Goal: Transaction & Acquisition: Purchase product/service

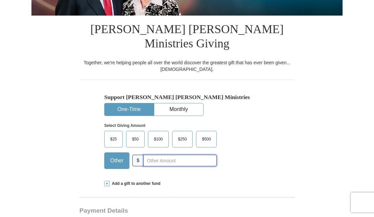
click at [143, 157] on input "text" at bounding box center [179, 160] width 73 height 12
click at [137, 103] on button "One-Time" at bounding box center [129, 109] width 49 height 12
click at [143, 158] on input "text" at bounding box center [179, 160] width 73 height 12
type input "10.00"
click at [171, 170] on div "$25 $50 $100 $250 $500 Other $ 10.00" at bounding box center [160, 152] width 112 height 43
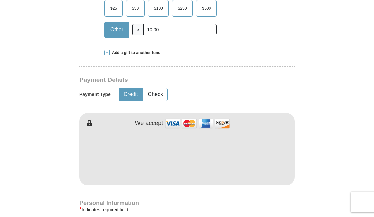
scroll to position [265, 0]
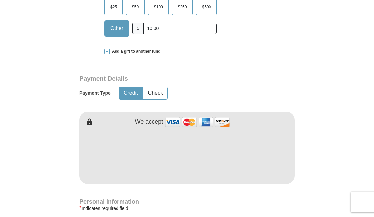
click at [175, 118] on img at bounding box center [197, 122] width 66 height 14
click at [174, 116] on img at bounding box center [197, 122] width 66 height 14
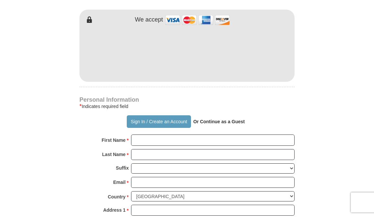
scroll to position [375, 0]
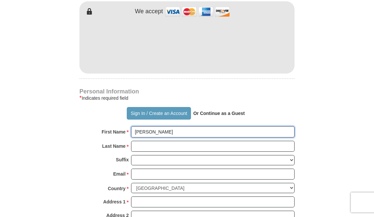
type input "Nathaniel"
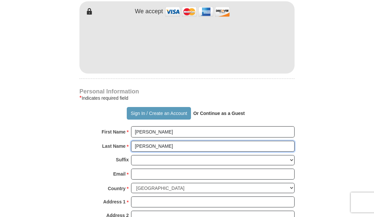
type input "Tarver"
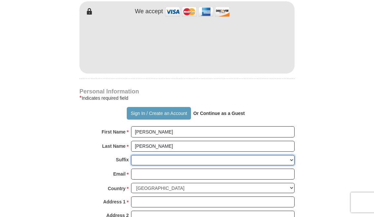
select select "Sr"
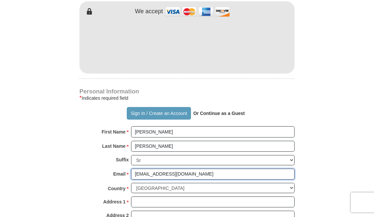
type input "nt@nathanieltarverministries.org"
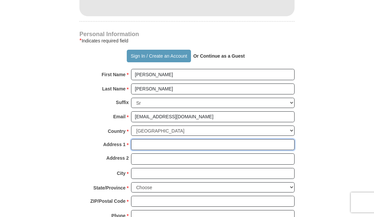
scroll to position [437, 0]
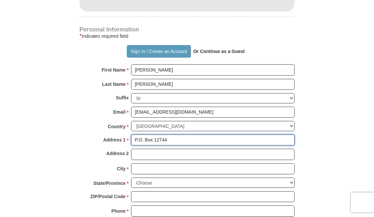
type input "P.O. Box 12744"
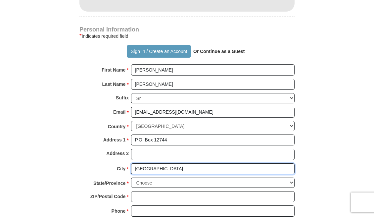
type input "Salem"
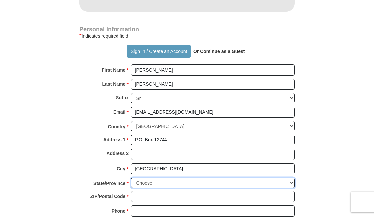
select select "OR"
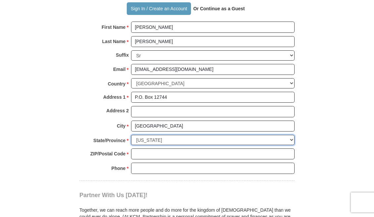
scroll to position [486, 0]
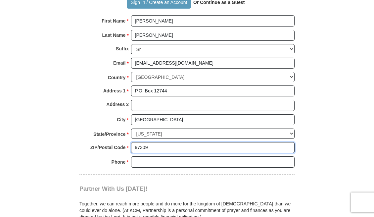
type input "97309"
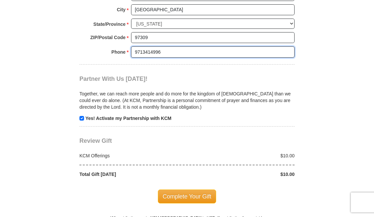
scroll to position [596, 0]
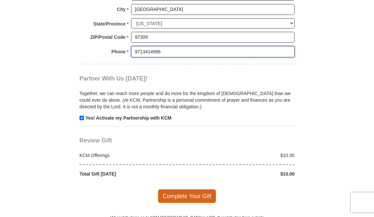
type input "9713414996"
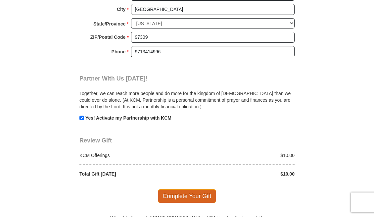
click at [183, 189] on span "Complete Your Gift" at bounding box center [187, 196] width 59 height 14
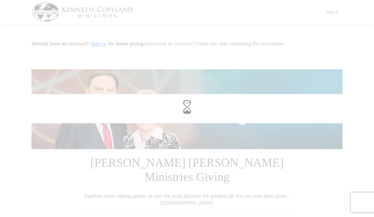
scroll to position [0, 0]
click at [361, 119] on div at bounding box center [187, 108] width 374 height 29
click at [361, 120] on div at bounding box center [187, 108] width 374 height 29
click at [361, 121] on div at bounding box center [187, 108] width 374 height 29
click at [188, 103] on span at bounding box center [187, 107] width 14 height 14
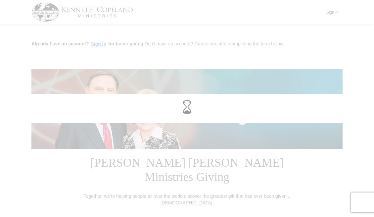
click at [225, 162] on div at bounding box center [187, 108] width 374 height 217
click at [178, 134] on div at bounding box center [187, 108] width 374 height 217
click at [190, 105] on span at bounding box center [187, 107] width 14 height 14
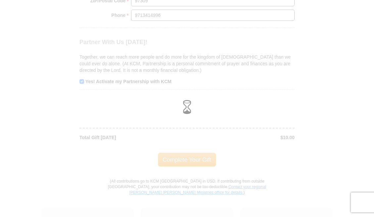
scroll to position [625, 0]
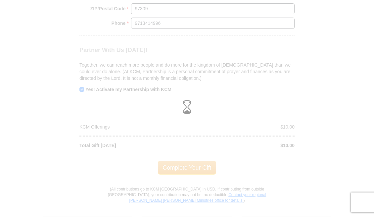
click at [187, 157] on div at bounding box center [187, 108] width 374 height 217
click at [186, 109] on span at bounding box center [187, 107] width 14 height 14
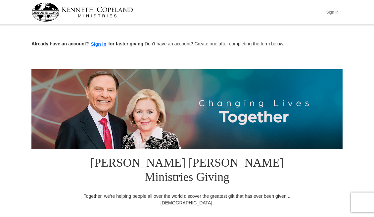
click at [331, 12] on button "Sign In" at bounding box center [332, 12] width 20 height 10
click at [334, 10] on button "Sign In" at bounding box center [332, 12] width 20 height 10
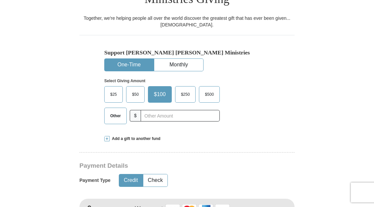
scroll to position [178, 0]
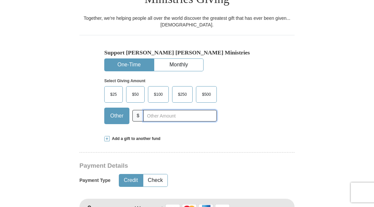
click at [143, 114] on input "text" at bounding box center [179, 116] width 73 height 12
type input "10.00"
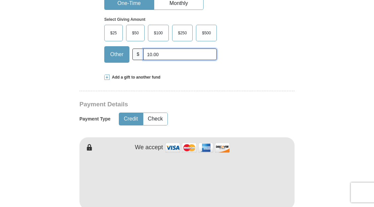
scroll to position [245, 0]
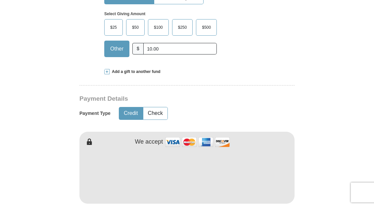
click at [175, 137] on img at bounding box center [197, 142] width 66 height 14
click at [173, 139] on img at bounding box center [197, 142] width 66 height 14
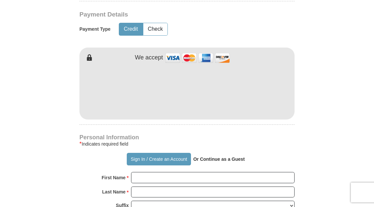
scroll to position [333, 0]
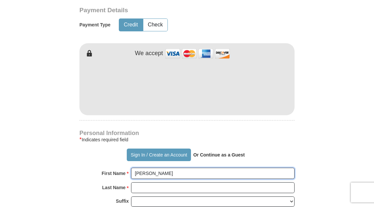
type input "[PERSON_NAME]"
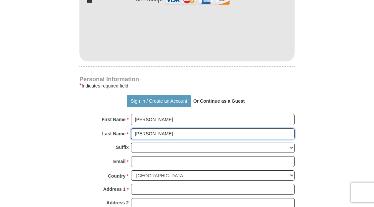
scroll to position [398, 0]
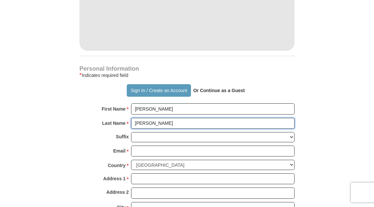
type input "[PERSON_NAME]"
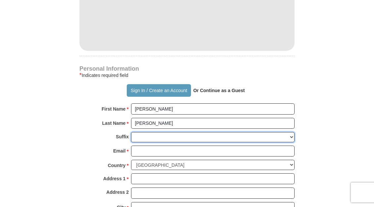
select select "Sr"
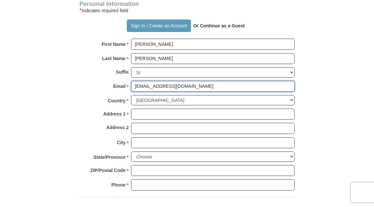
scroll to position [465, 0]
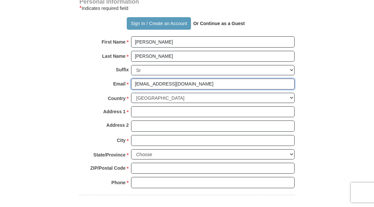
type input "tarvernathaniel1@gmail.com"
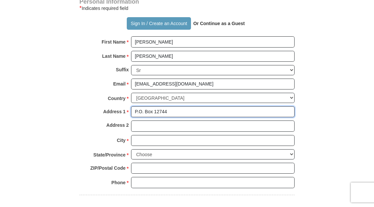
type input "P.O. Box 12744"
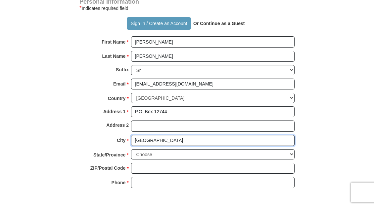
type input "Salem"
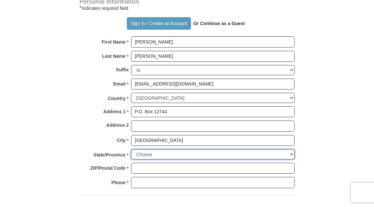
select select "OR"
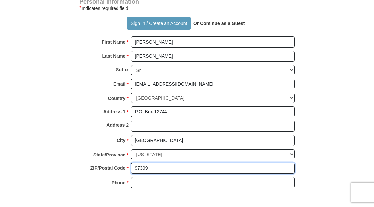
type input "97309"
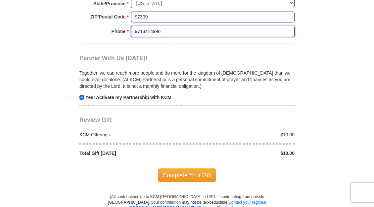
scroll to position [617, 0]
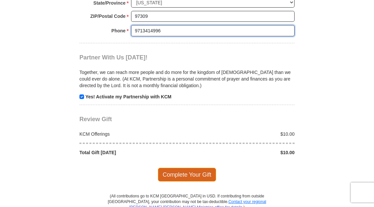
type input "9713414996"
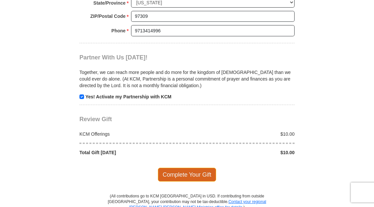
click at [191, 168] on span "Complete Your Gift" at bounding box center [187, 175] width 59 height 14
